Goal: Task Accomplishment & Management: Manage account settings

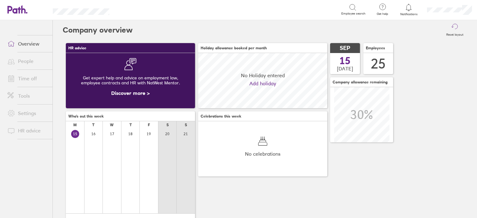
scroll to position [55, 55]
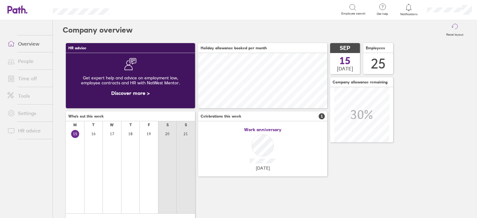
click at [26, 84] on link "Time off" at bounding box center [27, 78] width 50 height 12
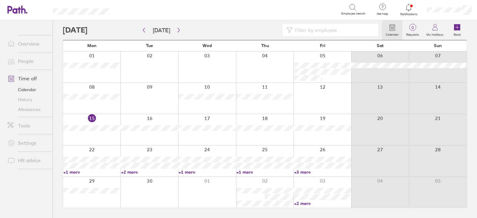
click at [74, 172] on link "+1 more" at bounding box center [91, 173] width 57 height 6
click at [347, 216] on main "[DATE] [DATE] Mon Tue Wed Thu Fri Sat Sun 01 02 03 04 05 06 07 08 09 10 11 12 1…" at bounding box center [265, 119] width 404 height 198
click at [178, 31] on icon "button" at bounding box center [178, 30] width 5 height 5
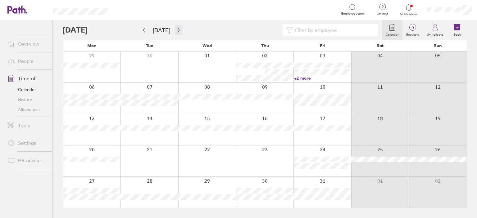
click at [178, 32] on icon "button" at bounding box center [178, 30] width 5 height 5
click at [178, 31] on icon "button" at bounding box center [178, 30] width 5 height 5
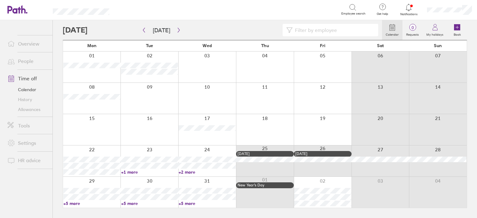
click at [133, 172] on link "+1 more" at bounding box center [149, 173] width 57 height 6
click at [55, 115] on div "Calendar 0 Requests My holidays Book Today December 2025 Mon Tue Wed Thu Fri Sa…" at bounding box center [265, 119] width 424 height 198
